Goal: Navigation & Orientation: Find specific page/section

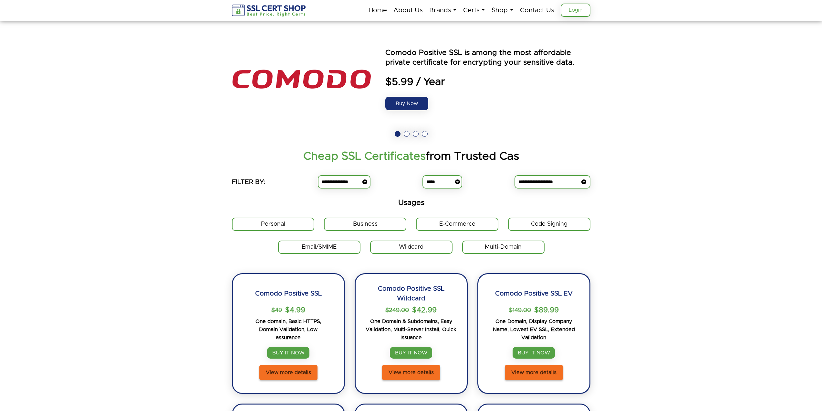
click at [574, 10] on link "Login" at bounding box center [576, 10] width 30 height 13
click at [495, 8] on link "Shop" at bounding box center [503, 11] width 22 height 14
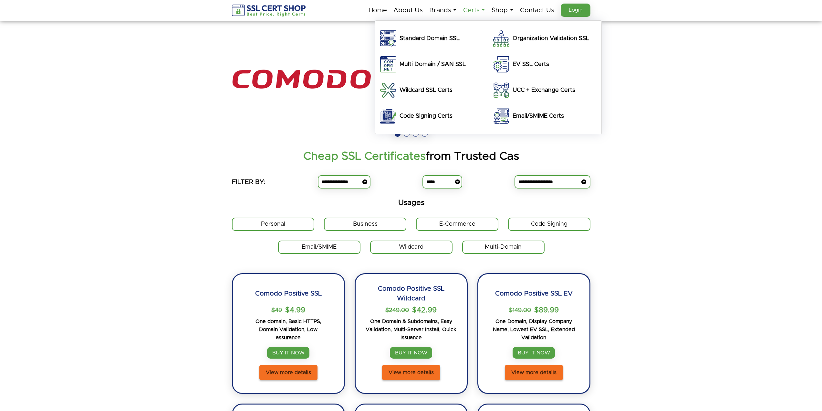
click at [477, 10] on link "Certs" at bounding box center [474, 11] width 22 height 14
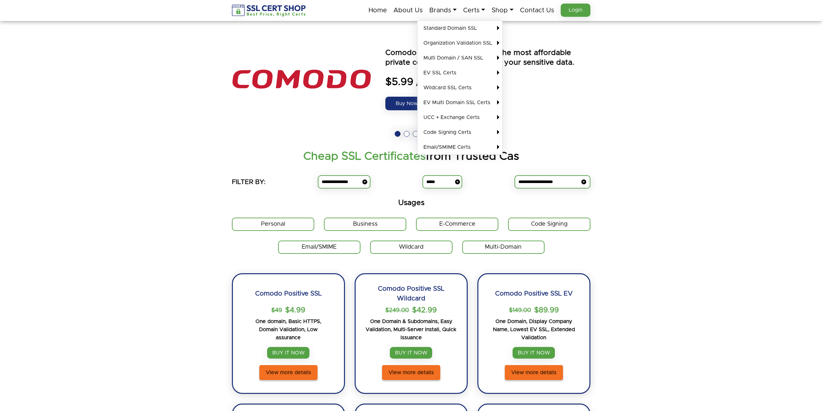
click at [685, 36] on section "Get Code Sign Certificate , For all those times when you need to sign something…" at bounding box center [411, 85] width 822 height 129
